Goal: Find specific page/section: Find specific page/section

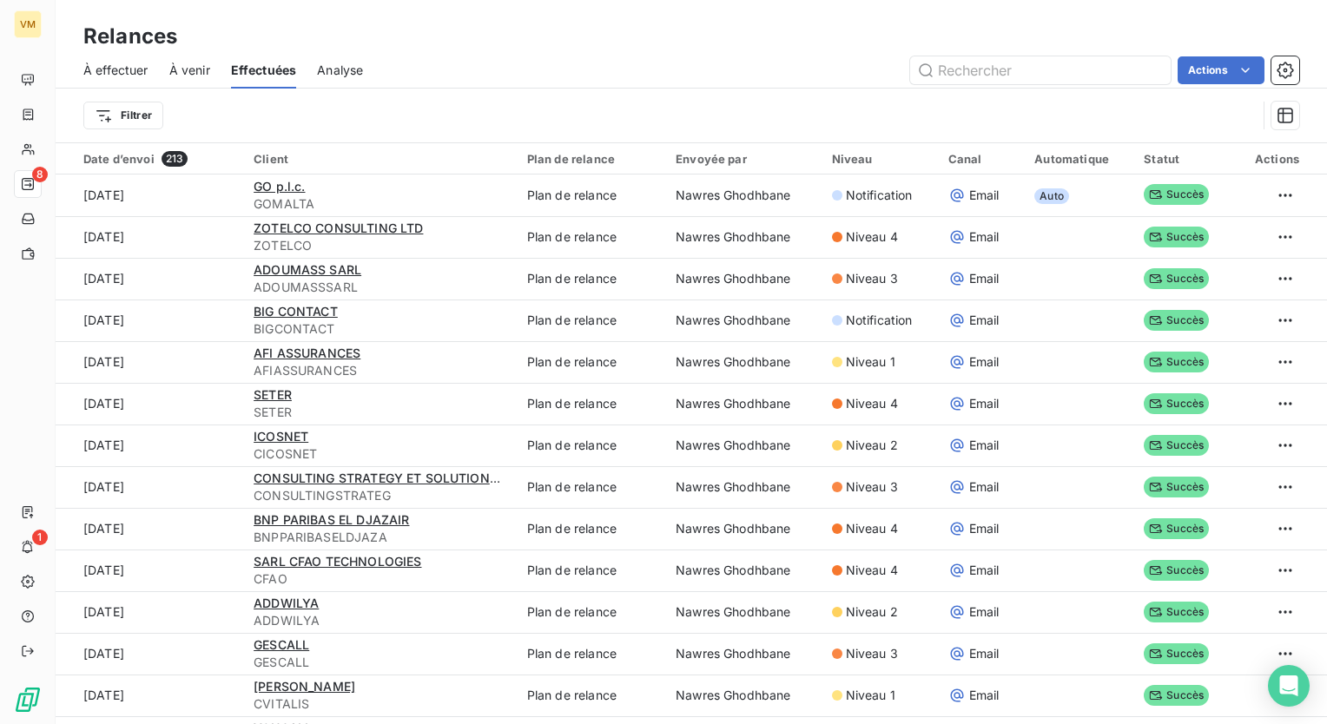
click at [125, 81] on div "À effectuer" at bounding box center [115, 70] width 65 height 36
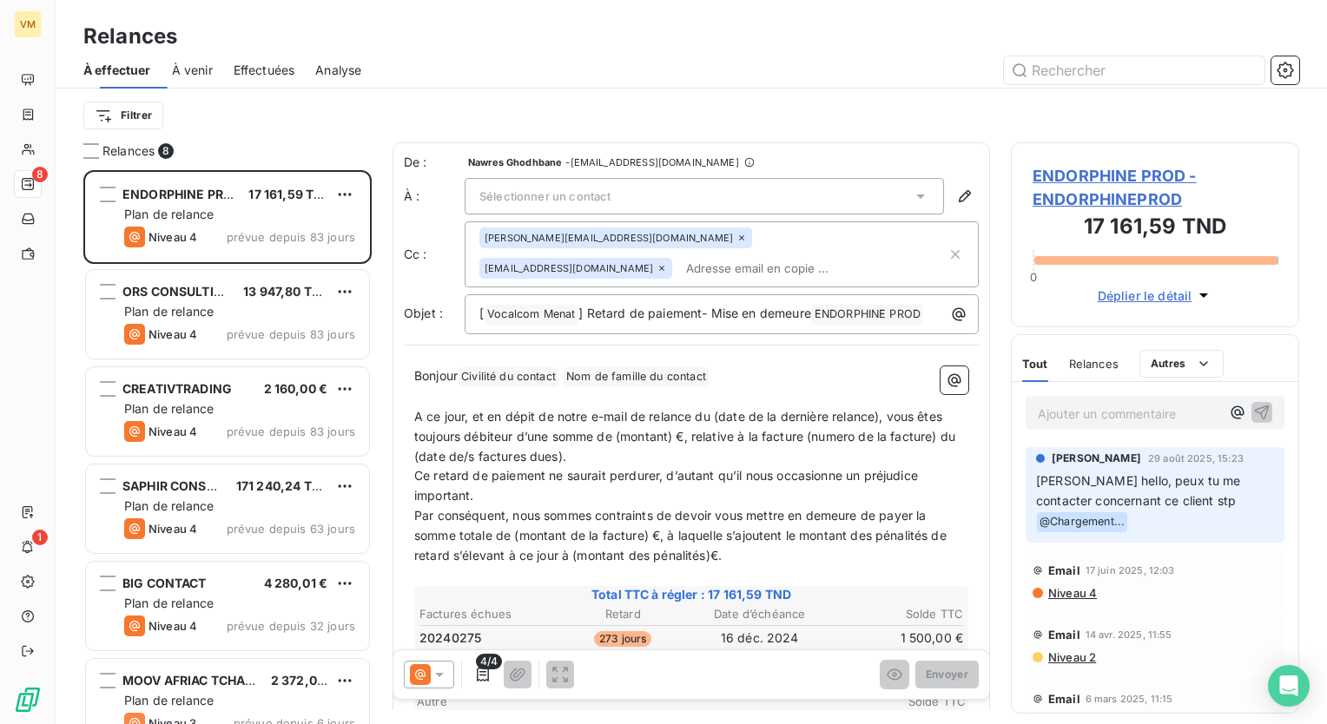
scroll to position [541, 274]
click at [271, 82] on div "Effectuées" at bounding box center [265, 70] width 62 height 36
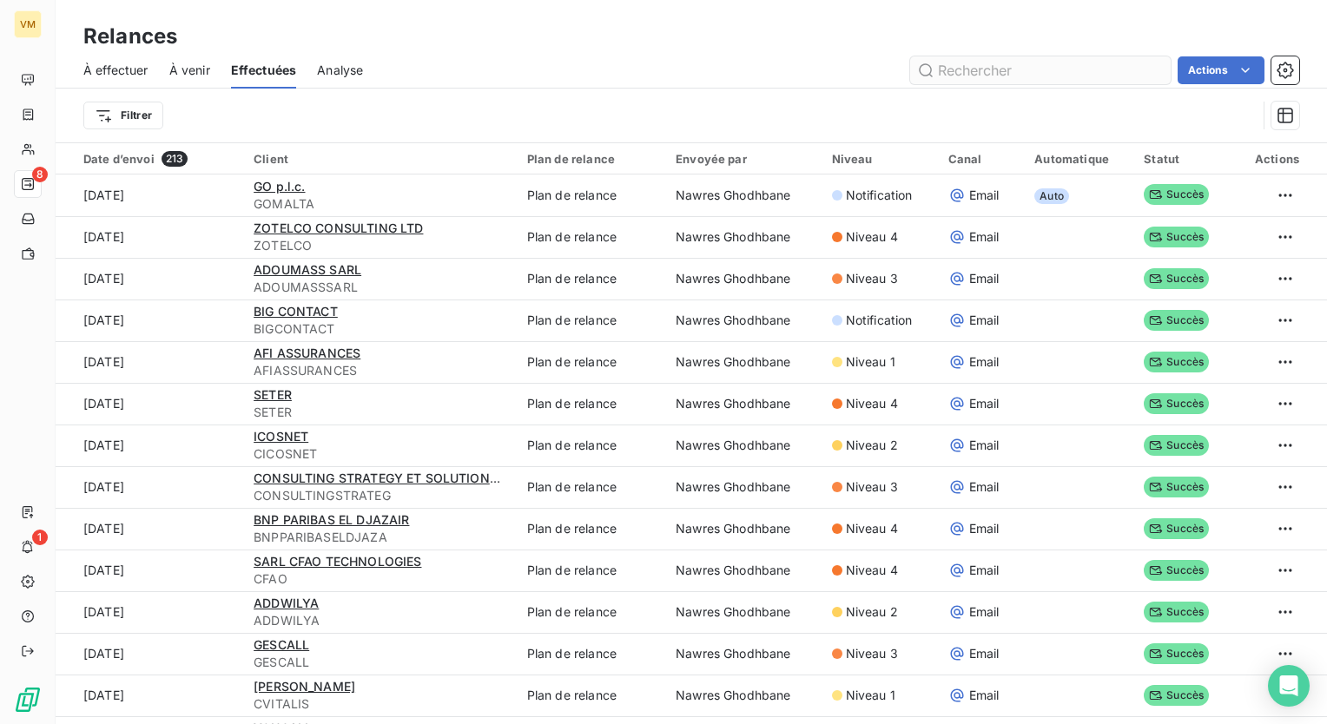
click at [990, 68] on input "text" at bounding box center [1040, 70] width 260 height 28
type input "n"
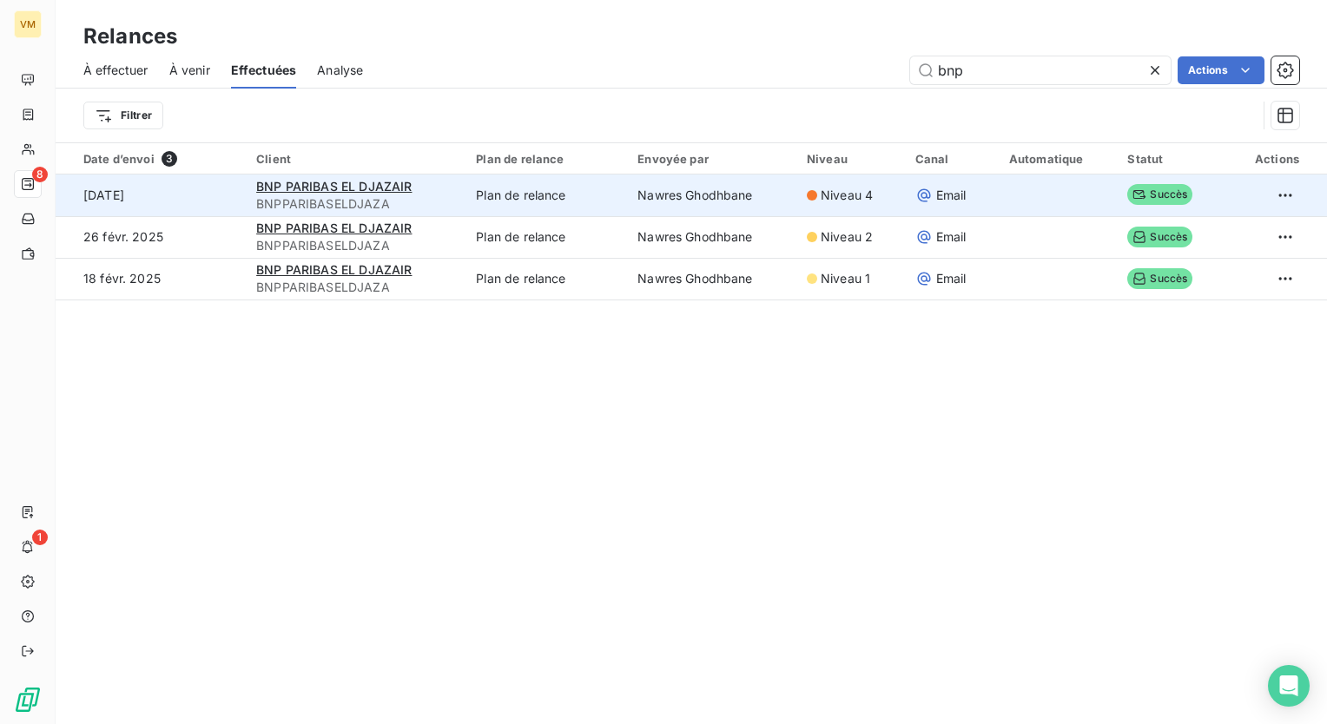
type input "bnp"
click at [719, 206] on td "Nawres Ghodhbane" at bounding box center [711, 196] width 169 height 42
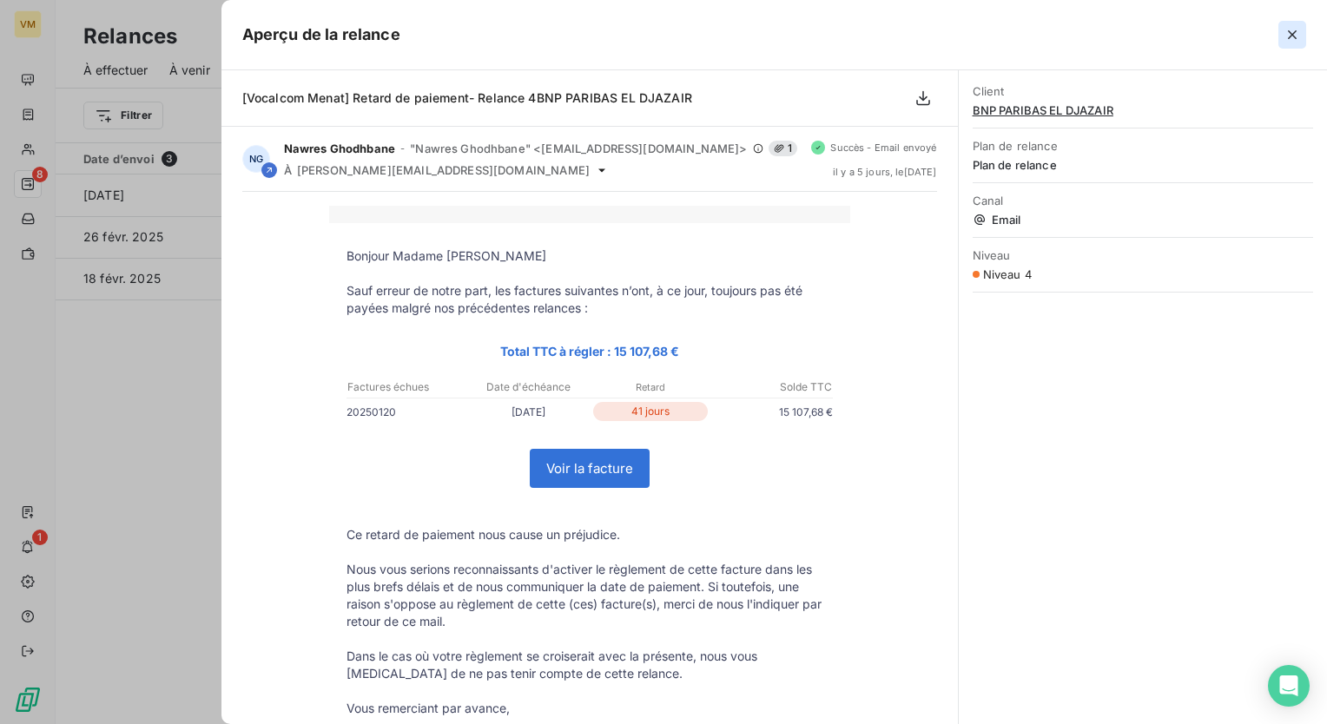
click at [1289, 36] on icon "button" at bounding box center [1292, 34] width 9 height 9
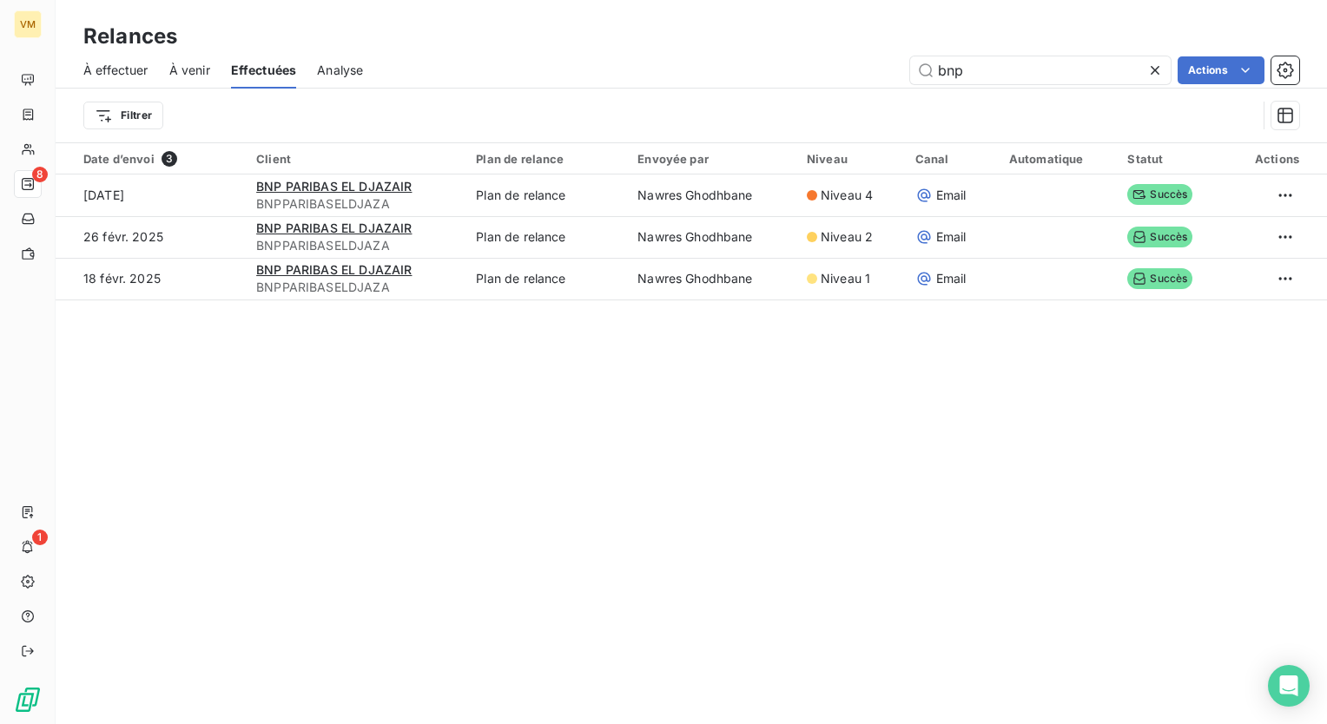
click at [700, 467] on div "Relances À effectuer À venir Effectuées Analyse bnp Actions Filtrer Date d’envo…" at bounding box center [691, 362] width 1271 height 724
drag, startPoint x: 976, startPoint y: 68, endPoint x: 906, endPoint y: 69, distance: 69.5
click at [906, 69] on div "bnp Actions" at bounding box center [841, 70] width 915 height 28
drag, startPoint x: 247, startPoint y: 519, endPoint x: 181, endPoint y: 484, distance: 74.2
click at [247, 519] on div "Relances À effectuer À venir Effectuées Analyse bnp Actions Filtrer Date d’envo…" at bounding box center [691, 362] width 1271 height 724
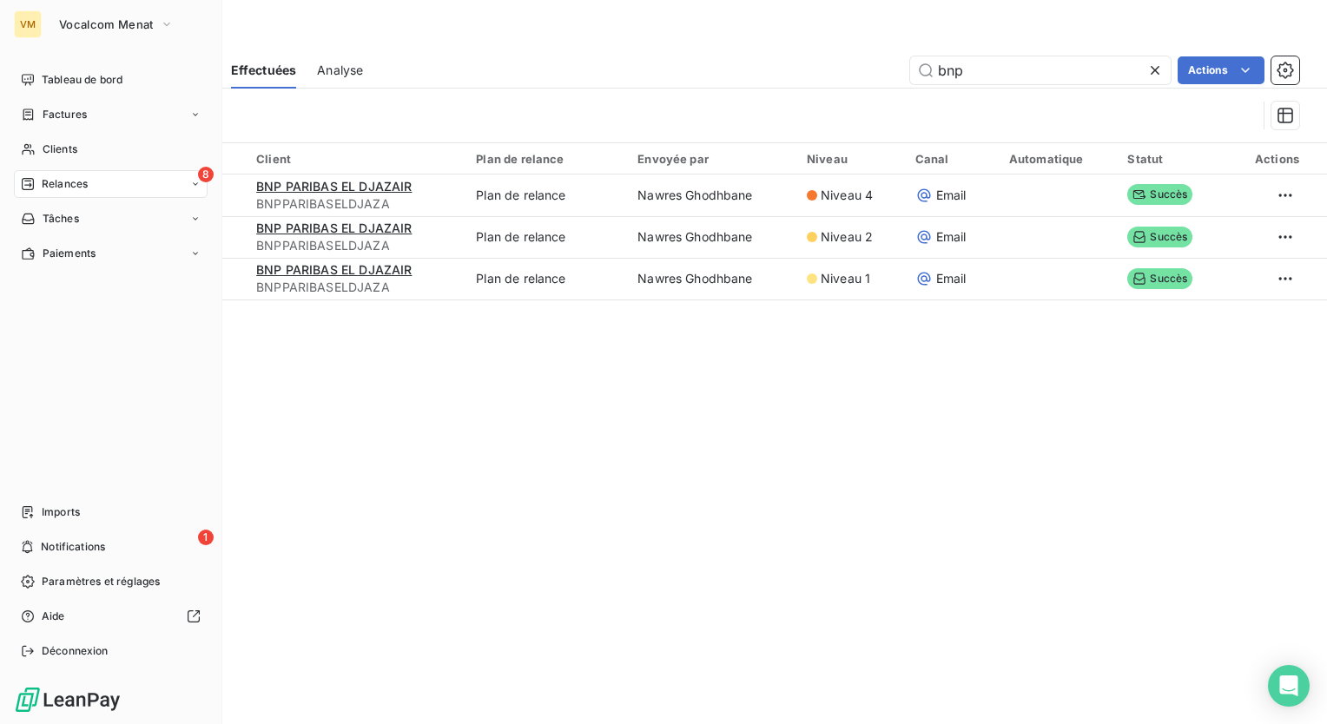
click at [132, 196] on div "8 Relances" at bounding box center [111, 184] width 194 height 28
click at [131, 223] on div "À effectuer" at bounding box center [121, 219] width 173 height 28
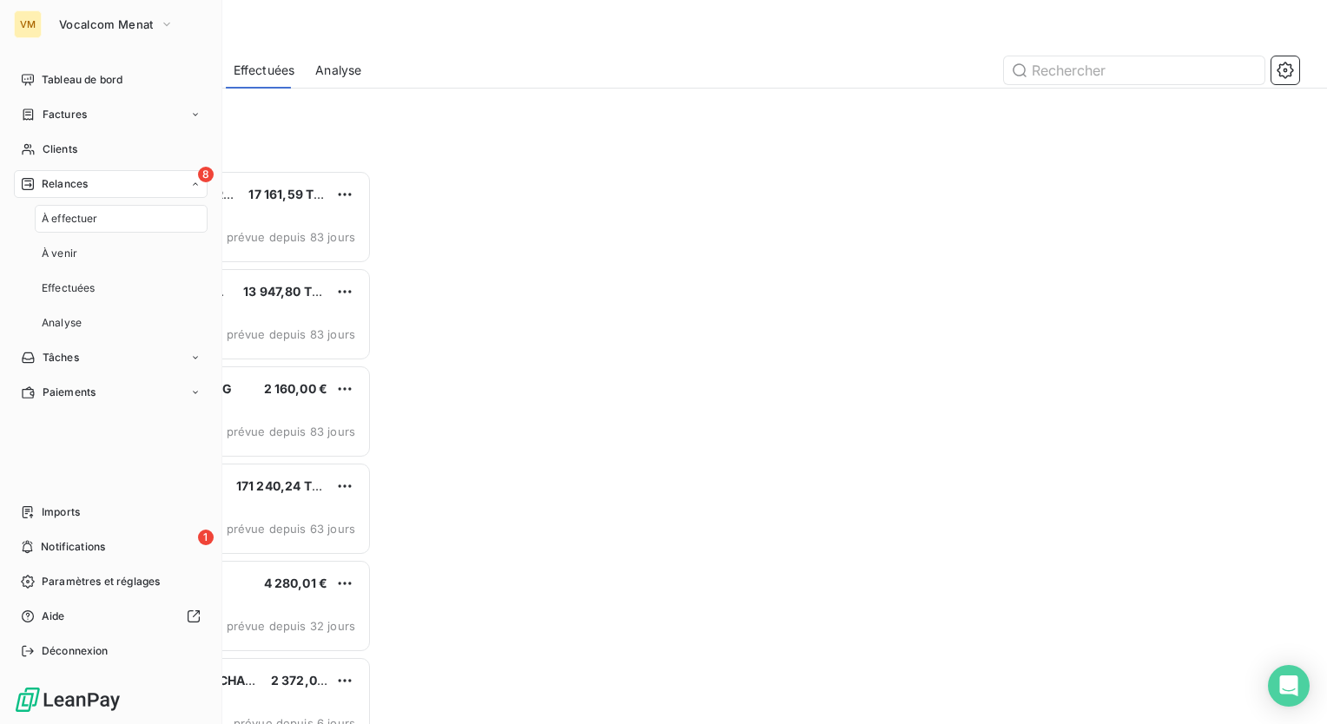
scroll to position [541, 274]
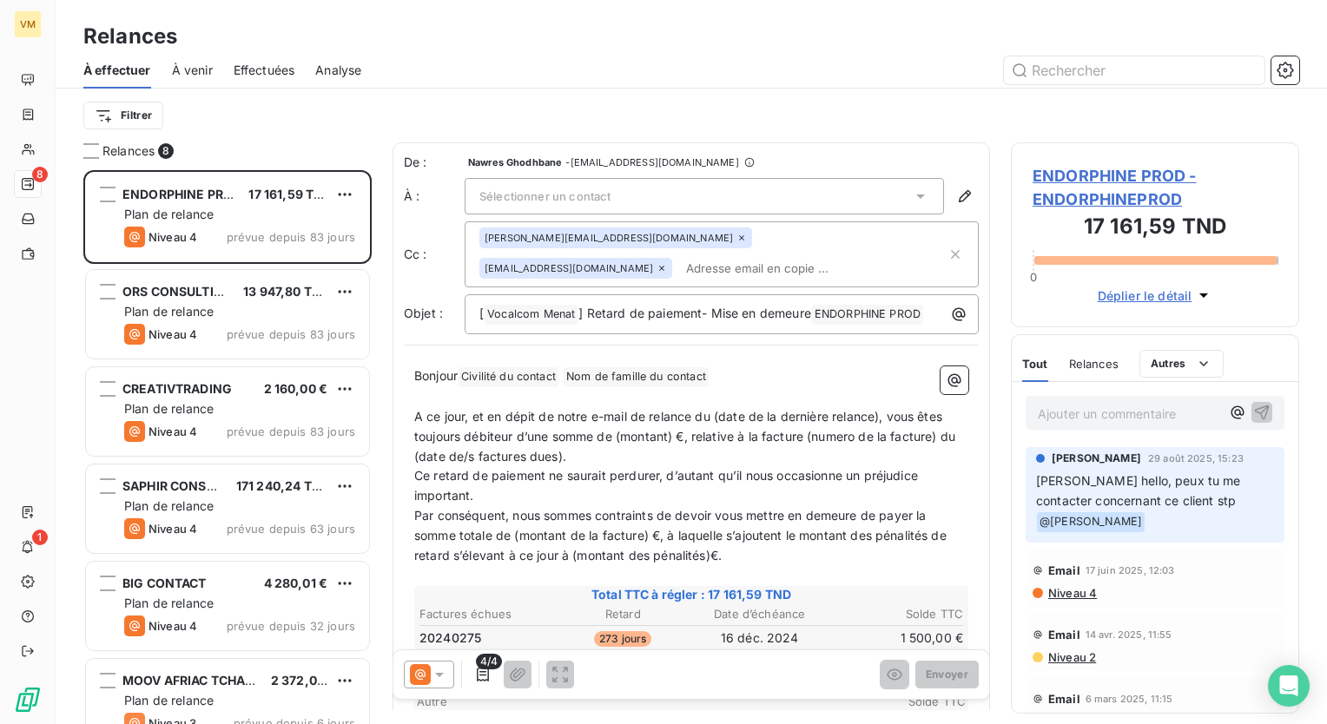
click at [264, 123] on div "Filtrer" at bounding box center [691, 115] width 1216 height 33
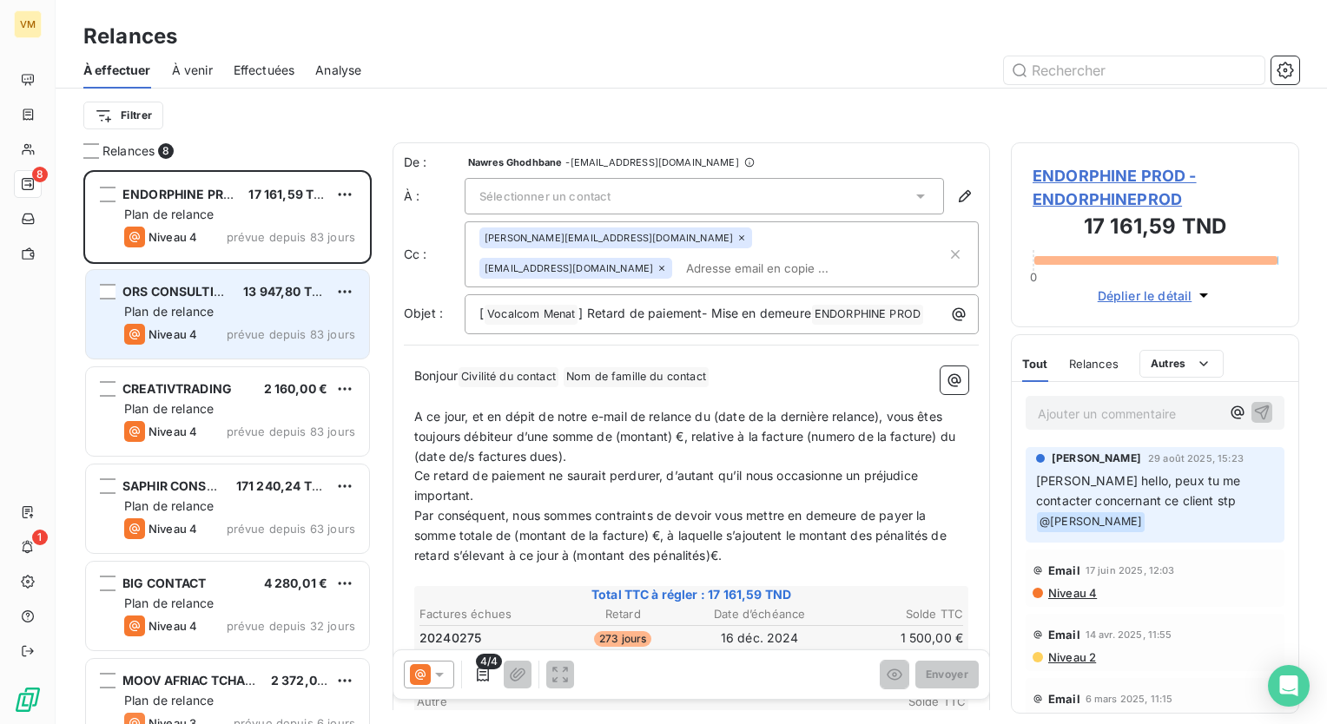
click at [267, 319] on div "Plan de relance" at bounding box center [239, 311] width 231 height 17
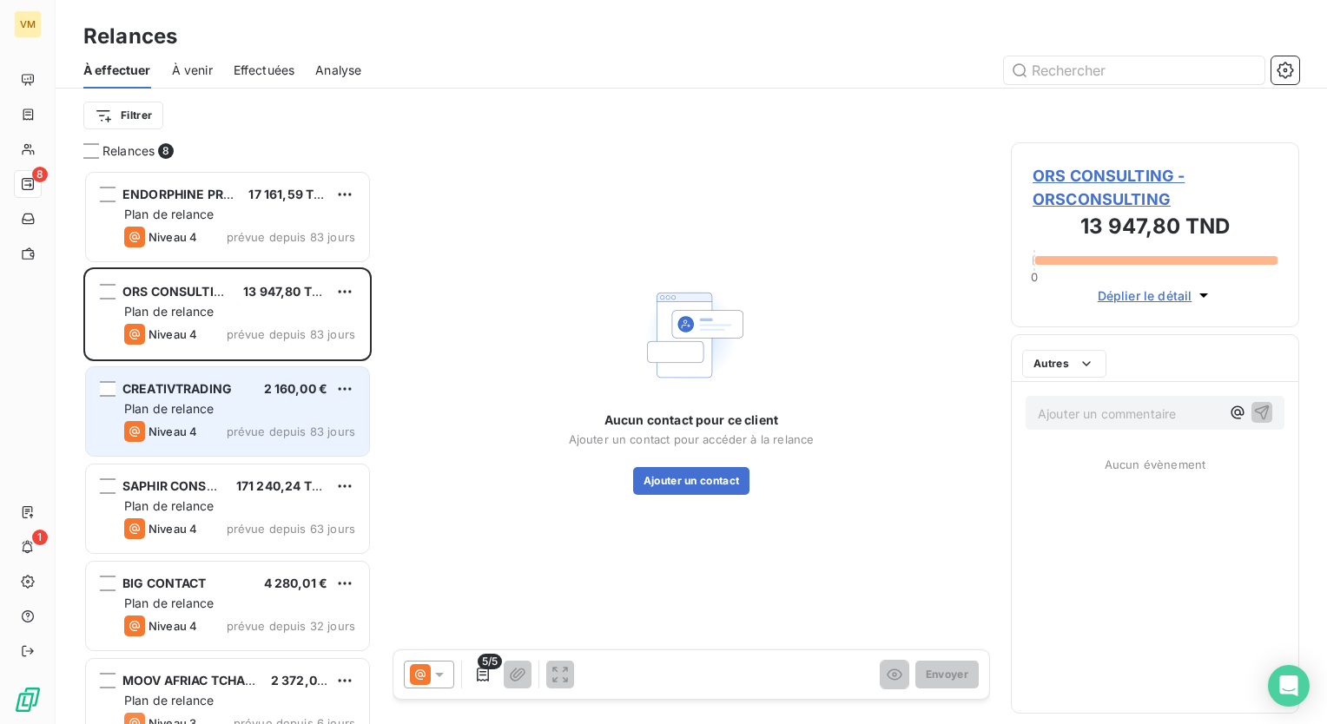
click at [272, 425] on span "prévue depuis 83 jours" at bounding box center [291, 432] width 129 height 14
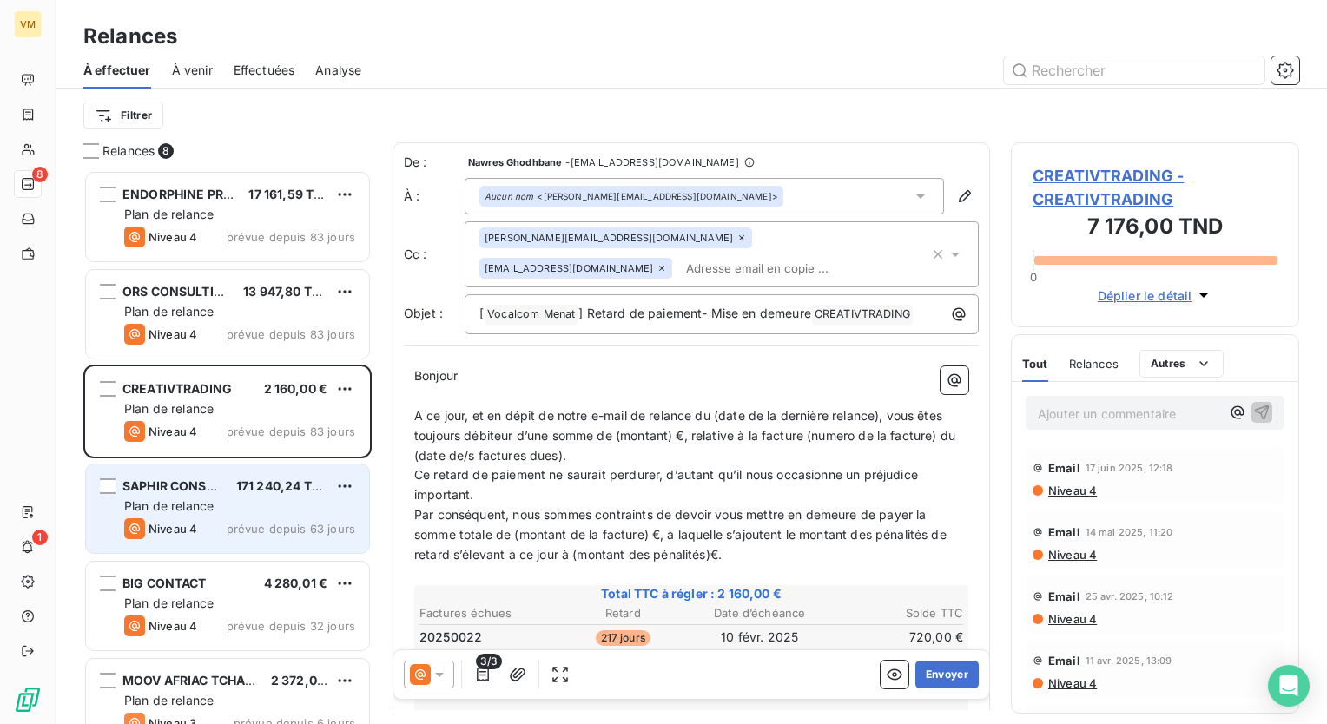
click at [286, 504] on div "Plan de relance" at bounding box center [239, 506] width 231 height 17
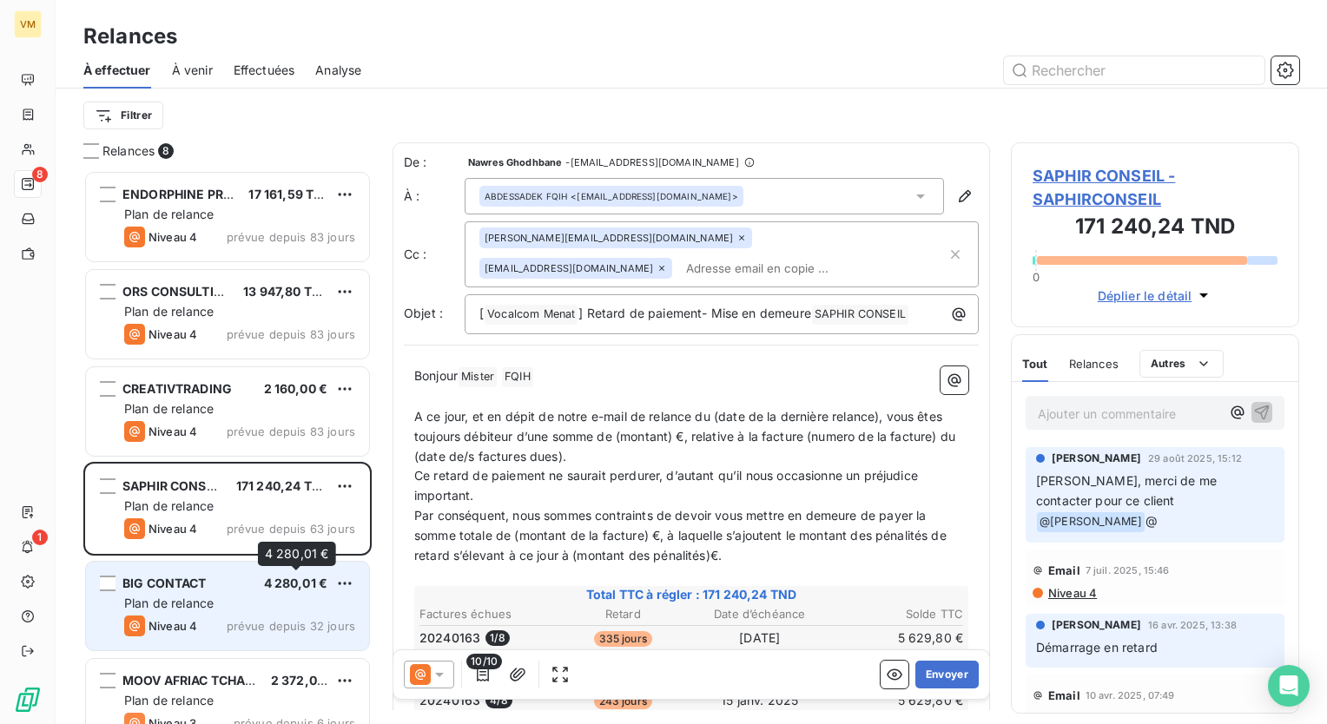
click at [286, 580] on span "4 280,01 €" at bounding box center [296, 583] width 64 height 15
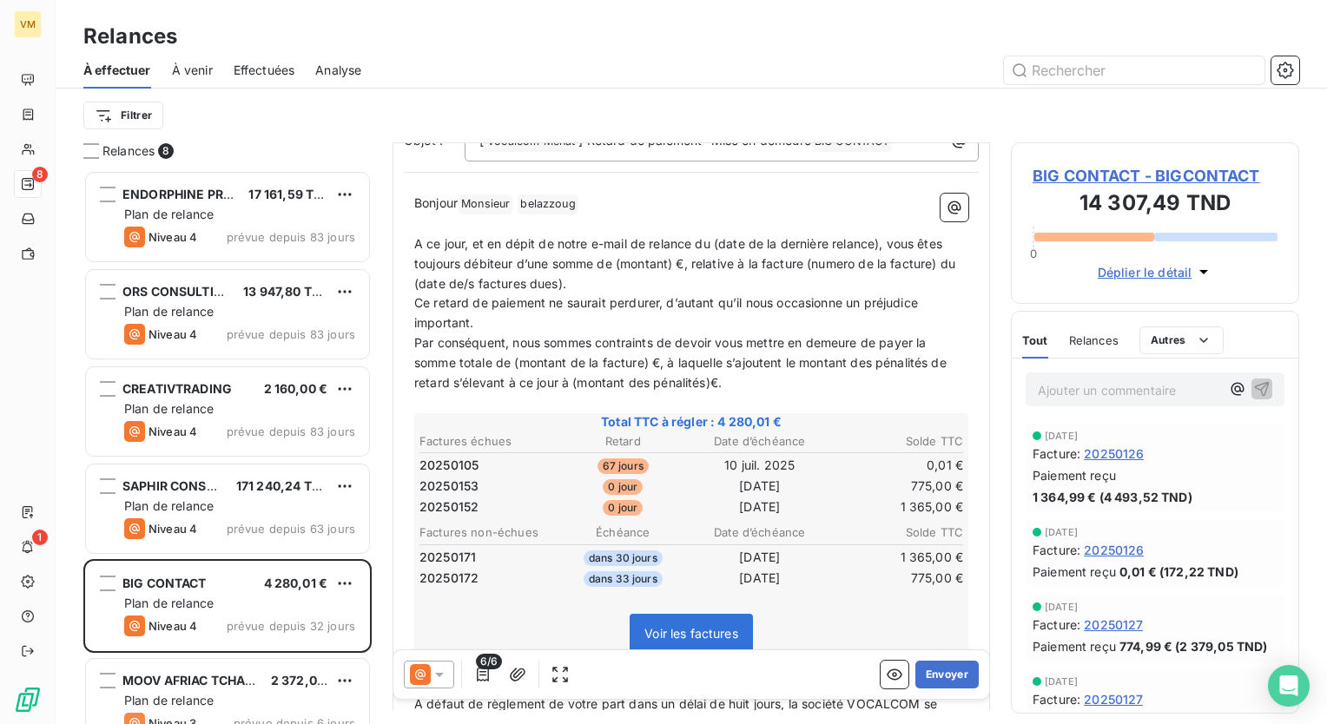
scroll to position [260, 0]
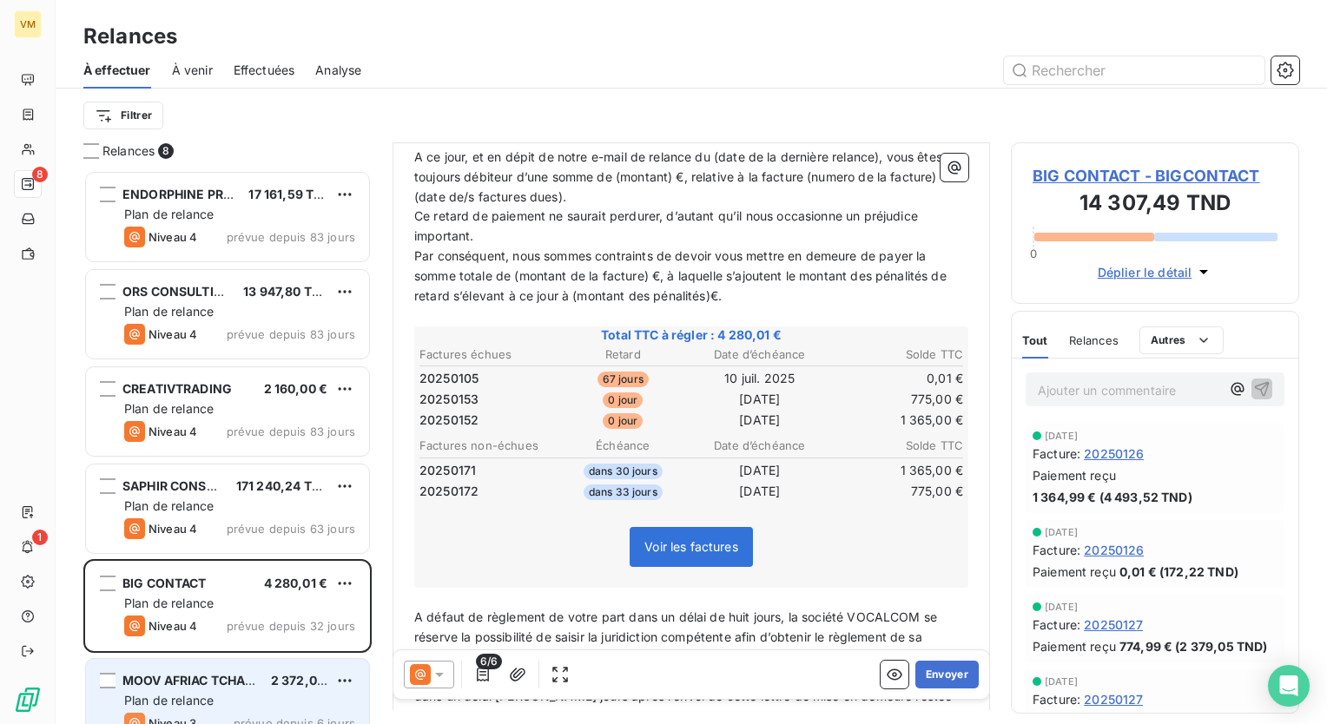
click at [247, 689] on div "MOOV AFRIAC TCHAD S.A 2 372,00 € Plan de relance Niveau 3 prévue depuis 6 jours" at bounding box center [227, 703] width 283 height 89
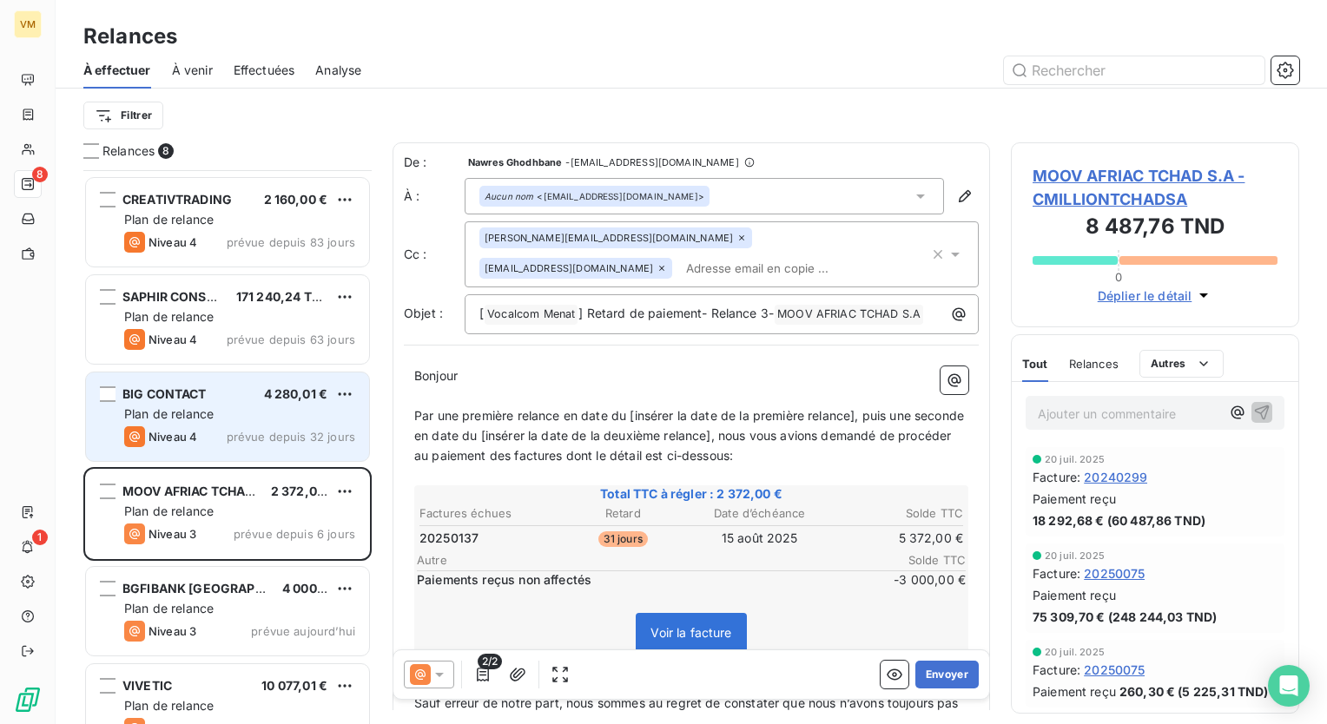
scroll to position [224, 0]
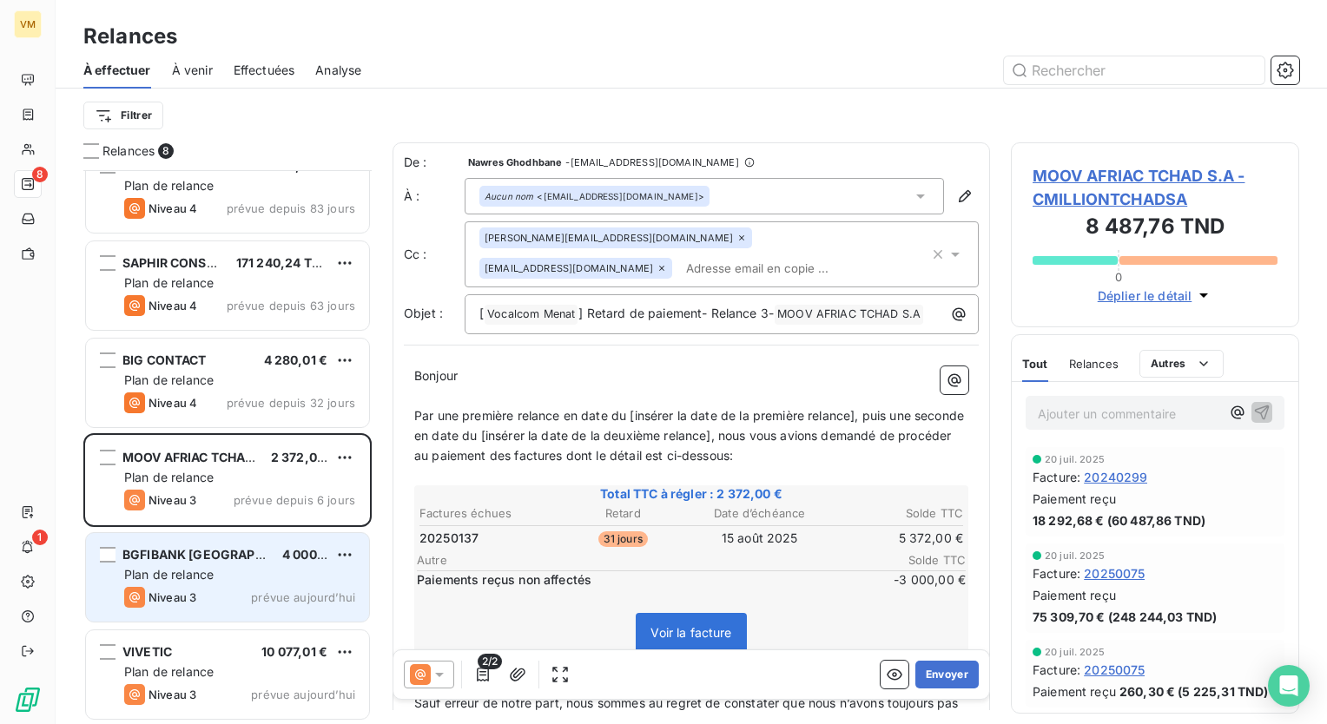
click at [233, 573] on div "Plan de relance" at bounding box center [239, 574] width 231 height 17
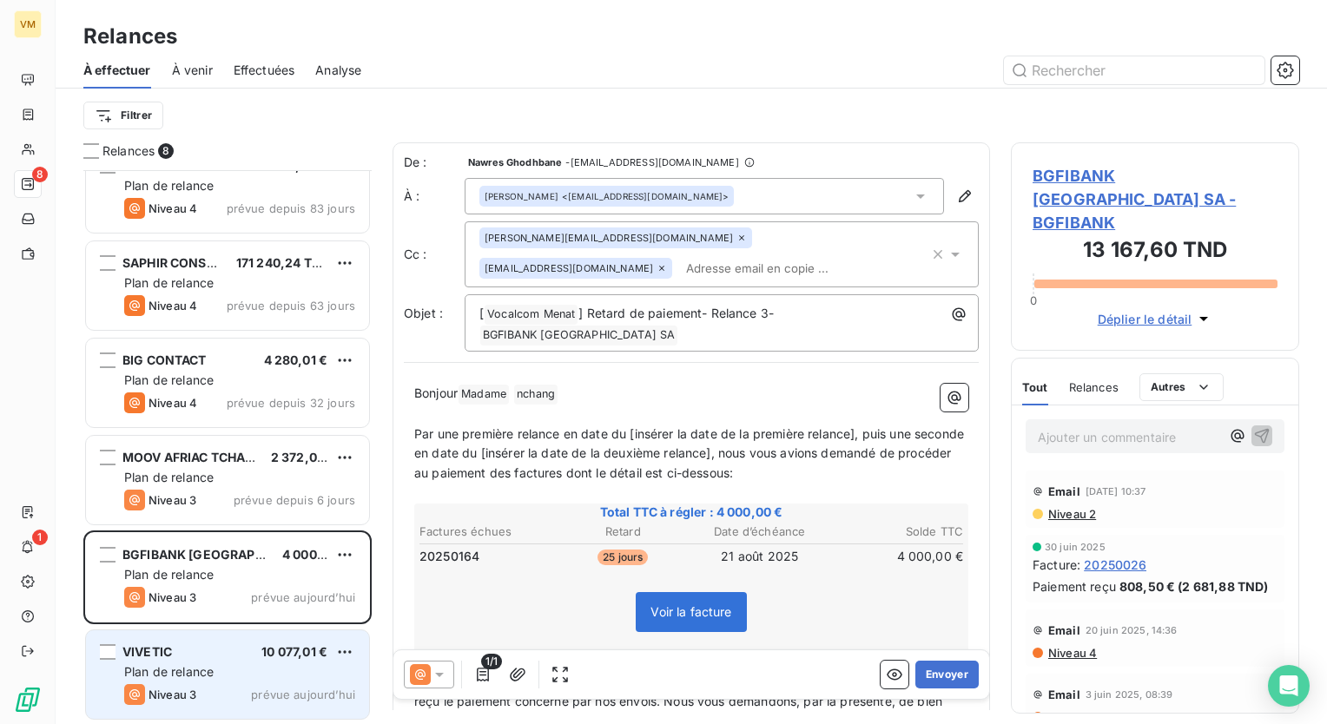
click at [229, 656] on div "VIVETIC 10 077,01 €" at bounding box center [239, 652] width 231 height 16
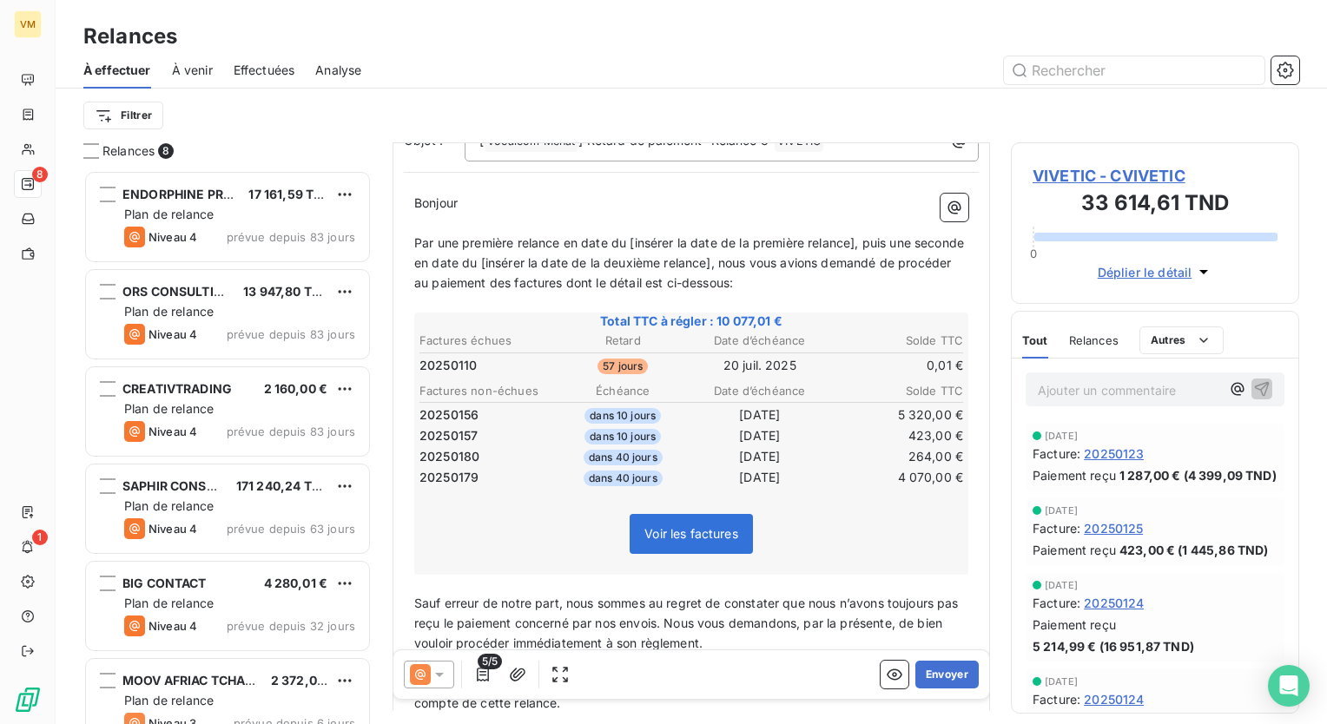
click at [590, 30] on div "Relances" at bounding box center [691, 36] width 1271 height 31
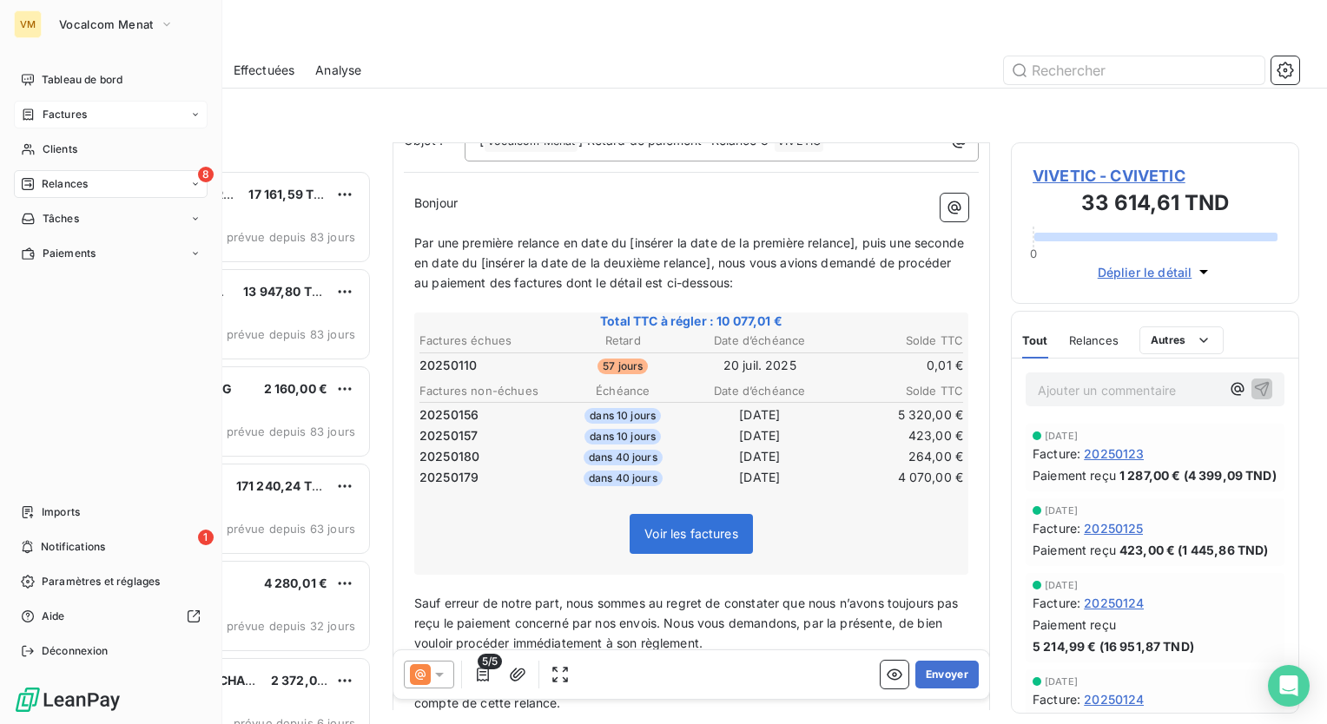
click at [135, 109] on div "Factures" at bounding box center [111, 115] width 194 height 28
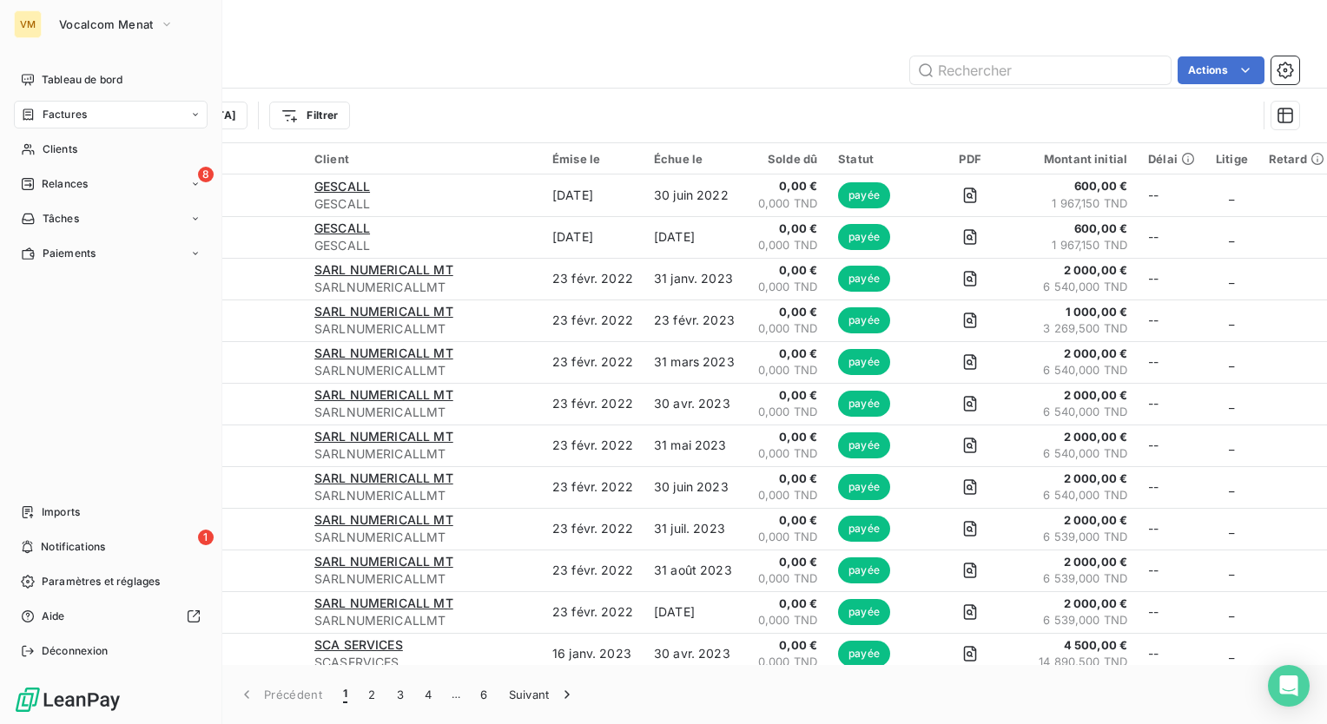
click at [41, 99] on nav "Tableau de bord Factures Clients 8 Relances Tâches Paiements" at bounding box center [111, 166] width 194 height 201
click at [174, 122] on div "Factures" at bounding box center [111, 115] width 194 height 28
click at [138, 141] on div "Factures" at bounding box center [121, 149] width 173 height 28
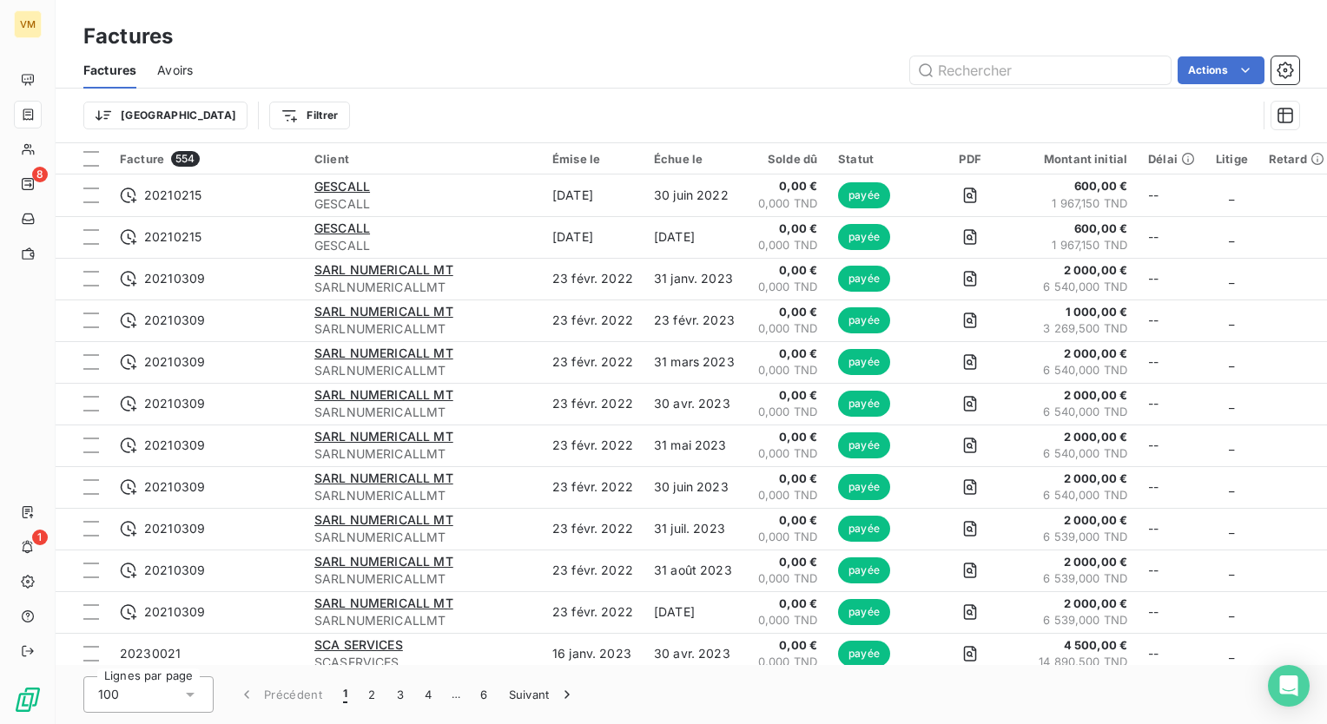
click at [605, 50] on div "Factures" at bounding box center [691, 36] width 1271 height 31
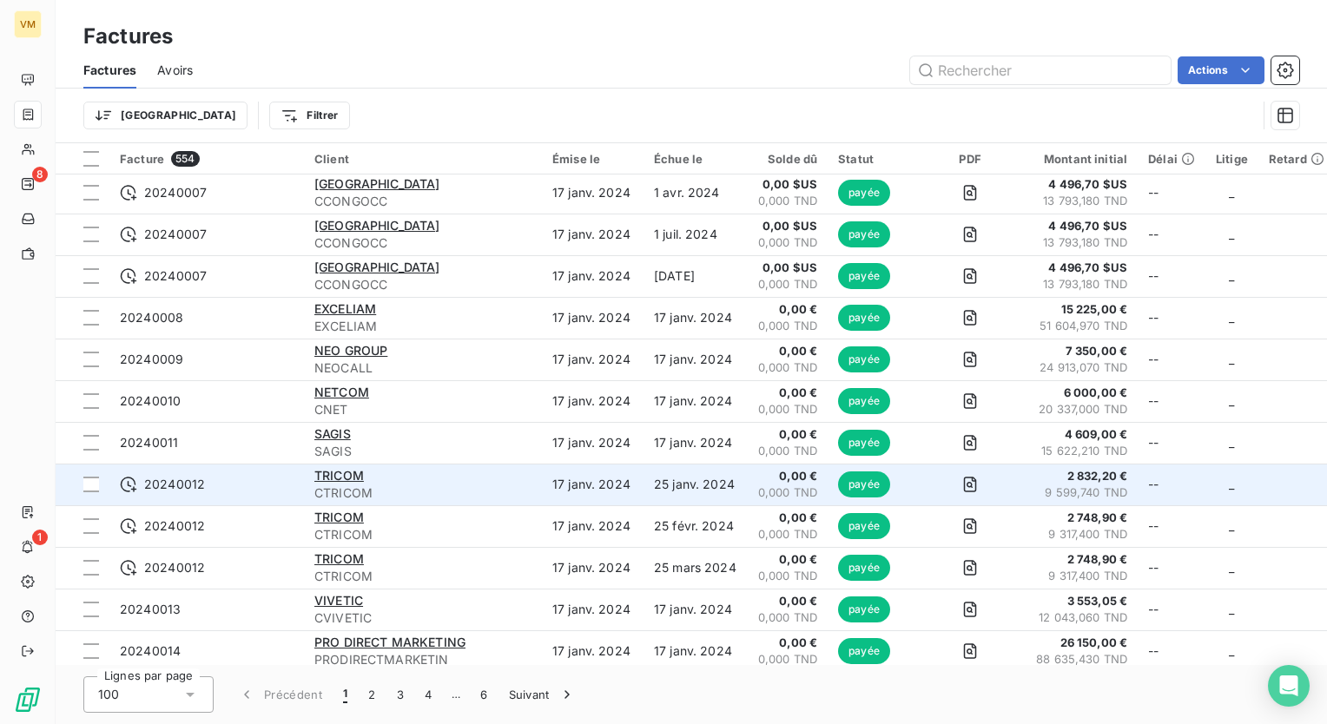
scroll to position [2816, 0]
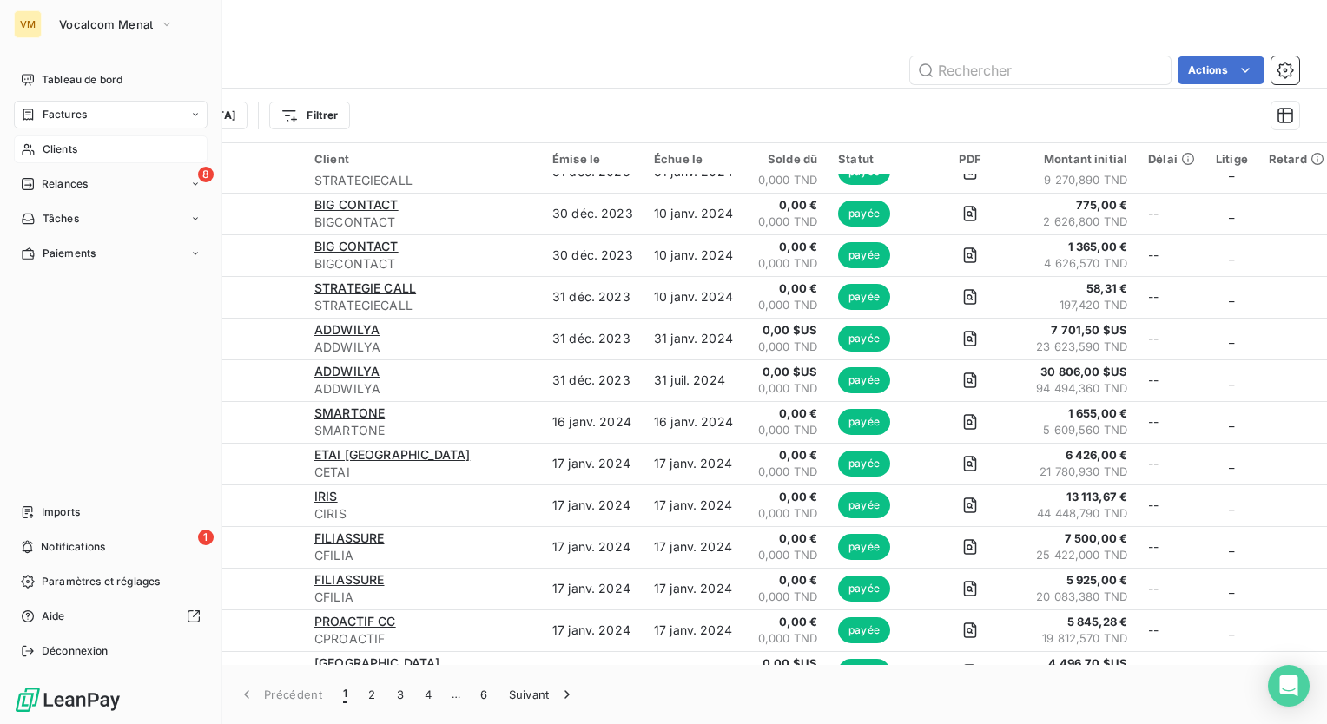
click at [97, 156] on div "Clients" at bounding box center [111, 149] width 194 height 28
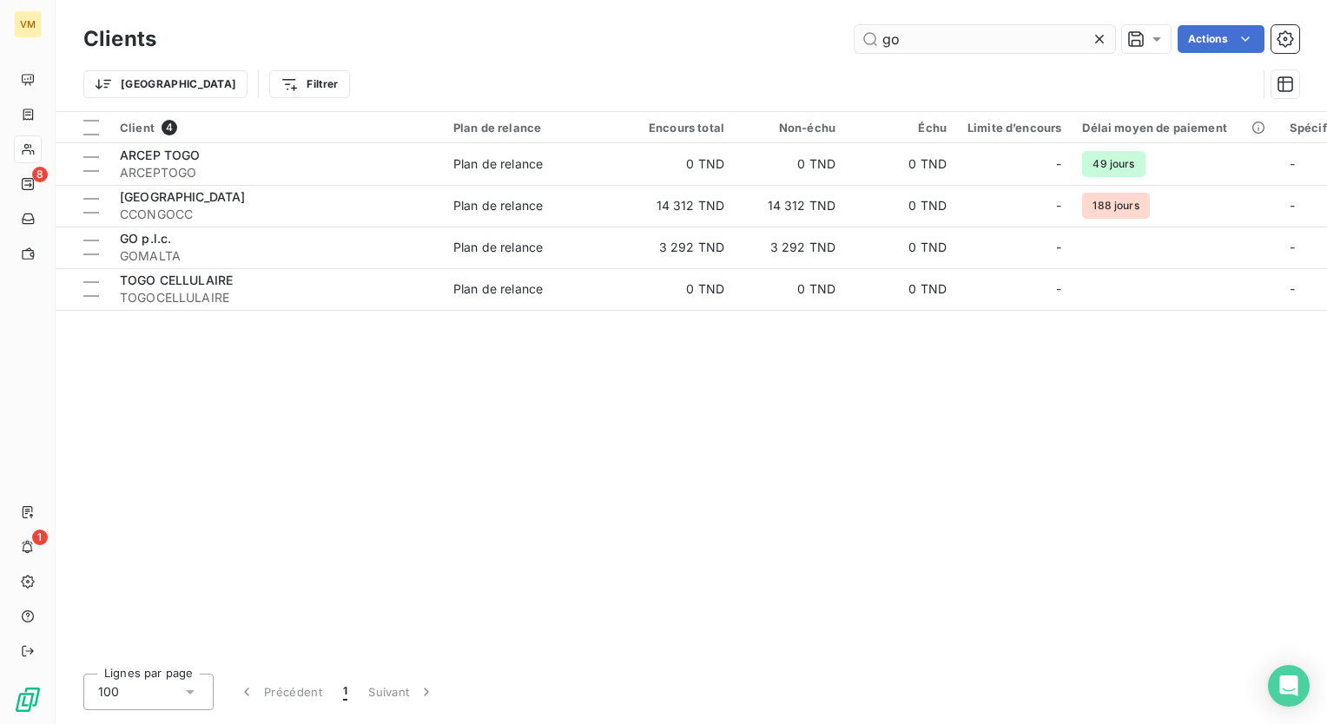
drag, startPoint x: 913, startPoint y: 41, endPoint x: 879, endPoint y: 46, distance: 34.3
click at [879, 46] on input "go" at bounding box center [984, 39] width 260 height 28
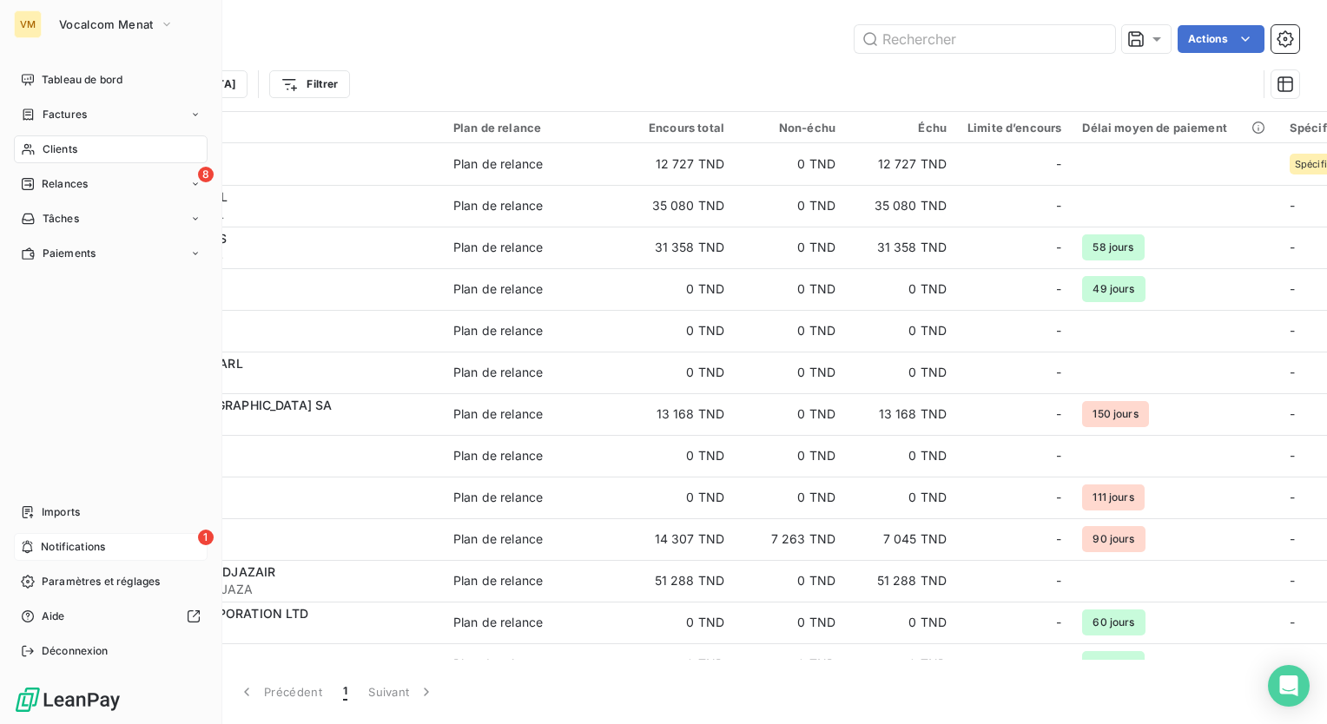
click at [60, 540] on span "Notifications" at bounding box center [73, 547] width 64 height 16
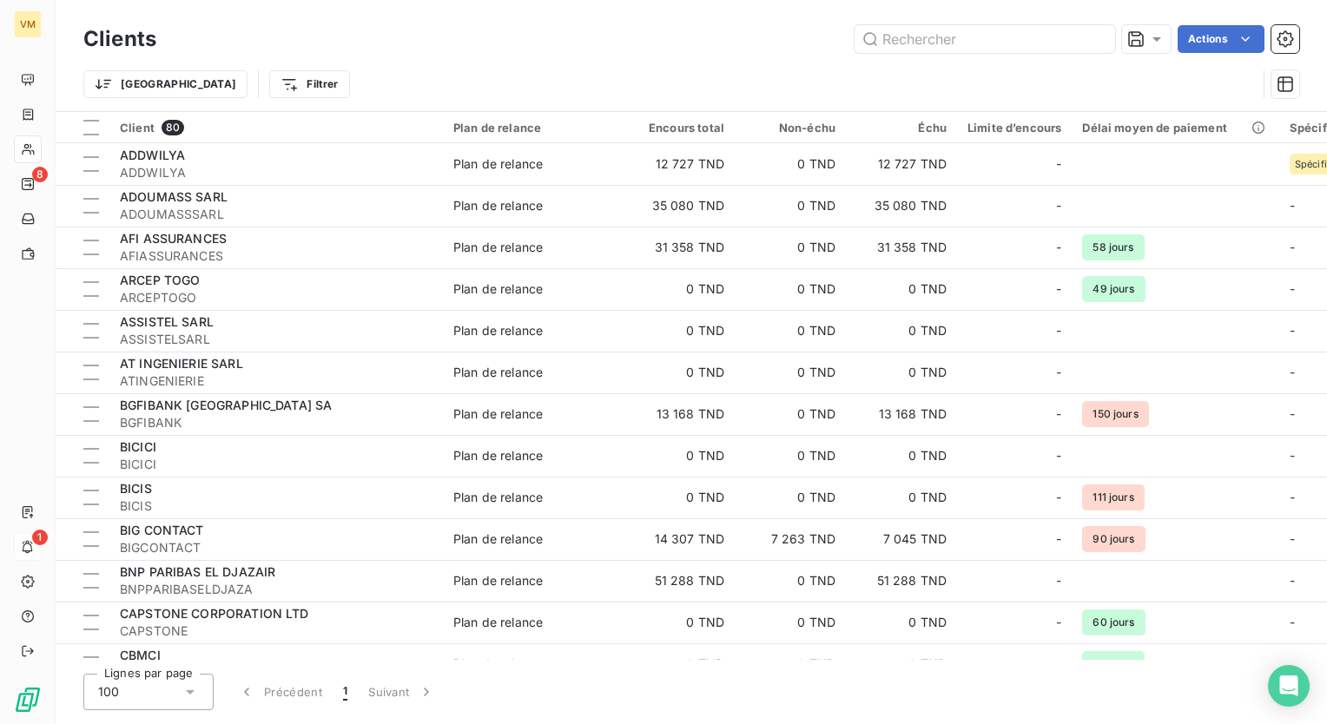
click at [638, 10] on div "Clients Actions Trier Filtrer" at bounding box center [691, 55] width 1271 height 111
